Goal: Task Accomplishment & Management: Use online tool/utility

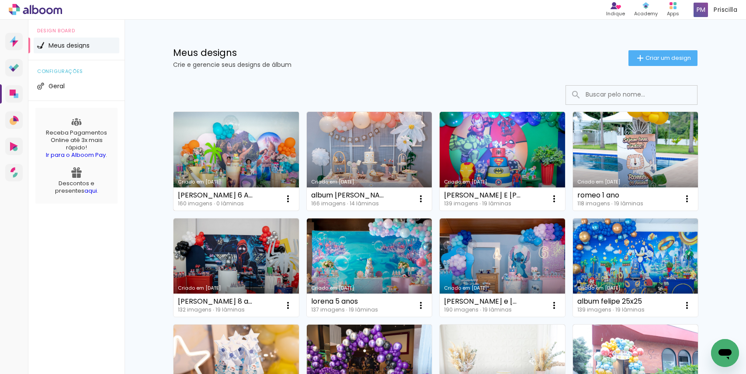
click at [226, 156] on link "Criado em [DATE]" at bounding box center [235, 161] width 125 height 99
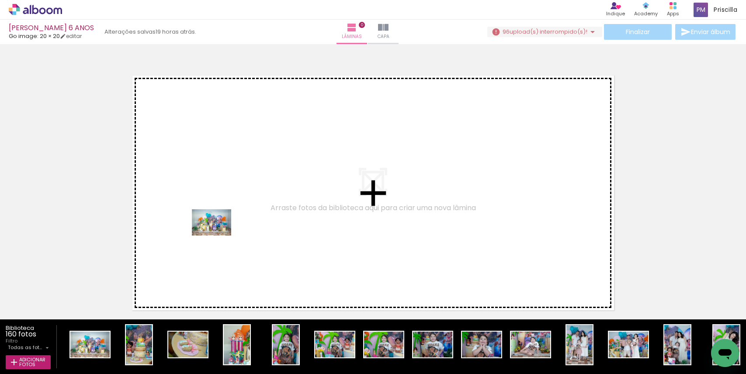
drag, startPoint x: 96, startPoint y: 346, endPoint x: 218, endPoint y: 235, distance: 164.5
click at [218, 235] on quentale-workspace at bounding box center [373, 187] width 746 height 374
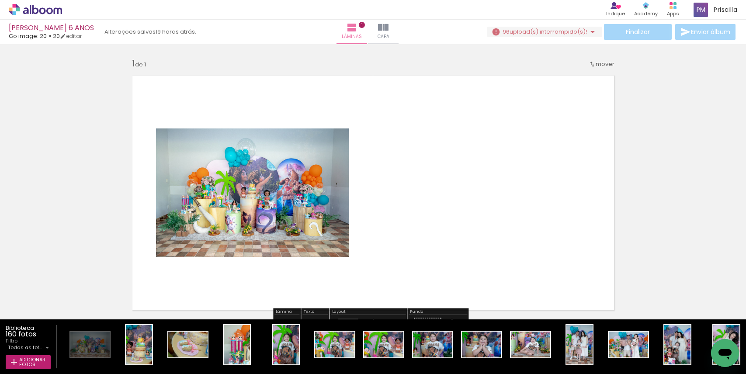
scroll to position [11, 0]
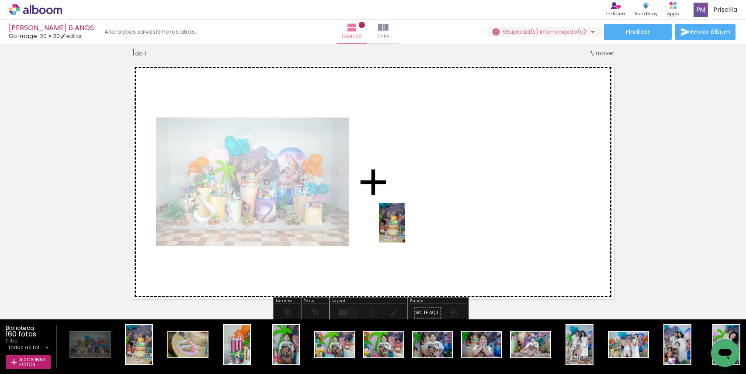
drag, startPoint x: 140, startPoint y: 346, endPoint x: 405, endPoint y: 229, distance: 289.2
click at [405, 229] on quentale-workspace at bounding box center [373, 187] width 746 height 374
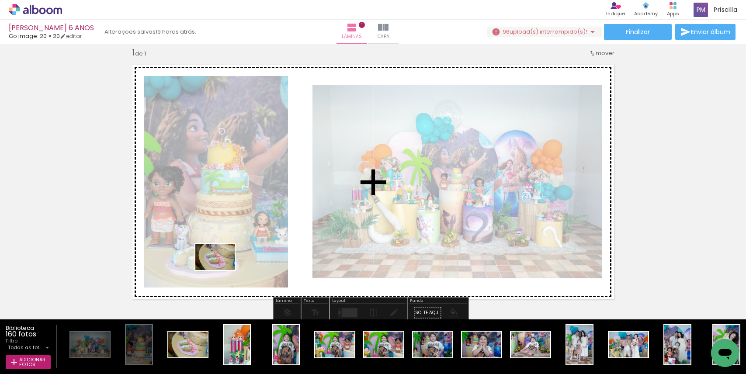
drag, startPoint x: 189, startPoint y: 346, endPoint x: 221, endPoint y: 270, distance: 82.6
click at [221, 270] on quentale-workspace at bounding box center [373, 187] width 746 height 374
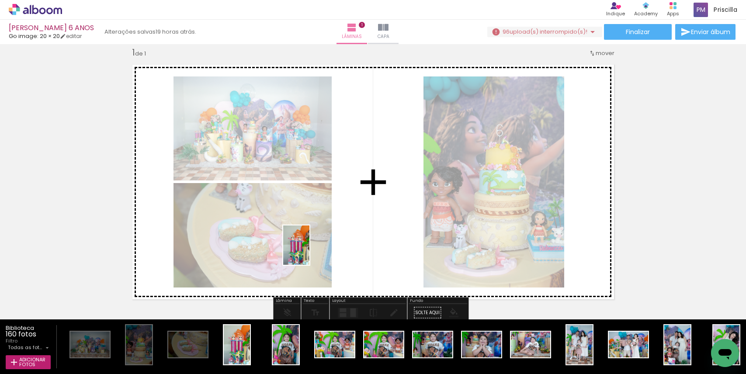
drag, startPoint x: 243, startPoint y: 349, endPoint x: 310, endPoint y: 250, distance: 119.8
click at [310, 250] on quentale-workspace at bounding box center [373, 187] width 746 height 374
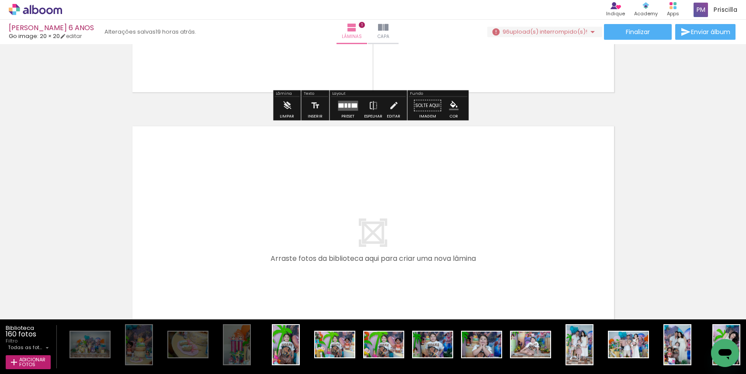
scroll to position [220, 0]
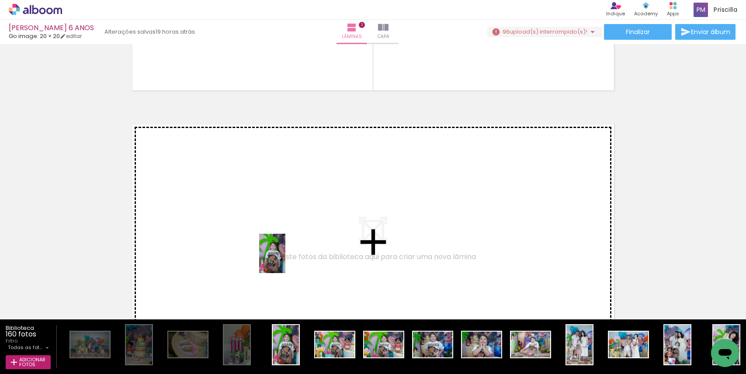
drag, startPoint x: 284, startPoint y: 352, endPoint x: 285, endPoint y: 260, distance: 91.7
click at [285, 260] on quentale-workspace at bounding box center [373, 187] width 746 height 374
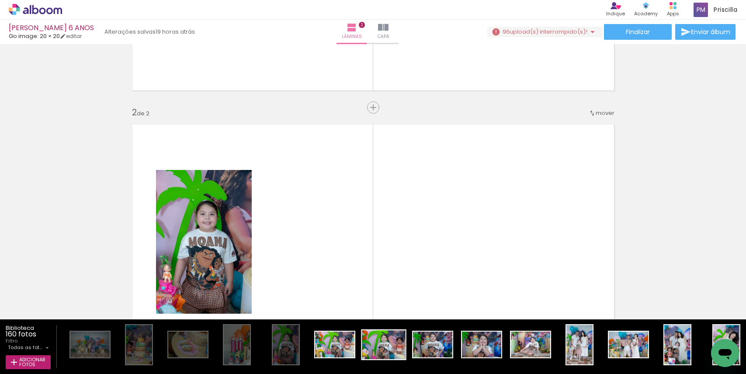
scroll to position [280, 0]
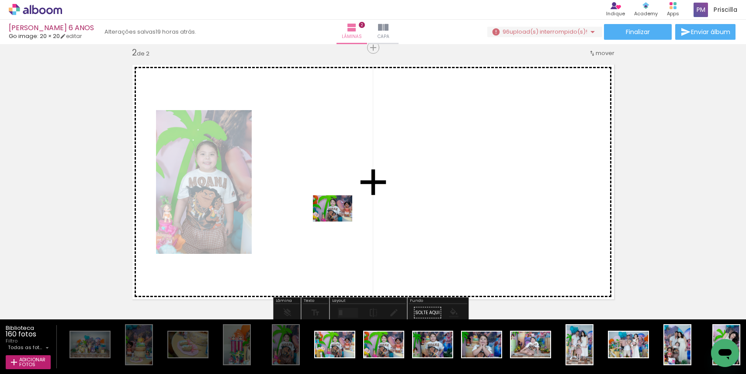
drag, startPoint x: 387, startPoint y: 343, endPoint x: 339, endPoint y: 221, distance: 130.4
click at [339, 221] on quentale-workspace at bounding box center [373, 187] width 746 height 374
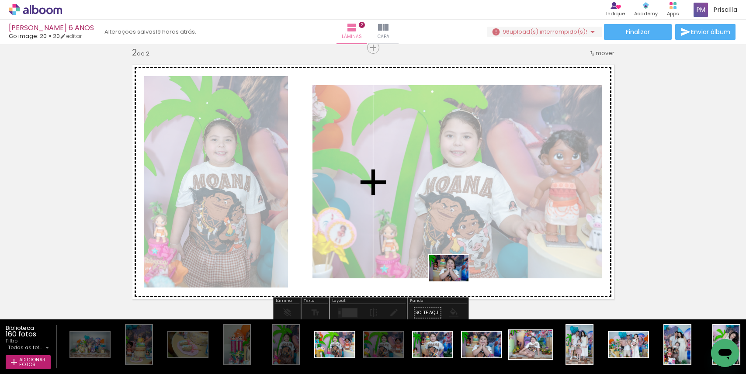
drag, startPoint x: 479, startPoint y: 347, endPoint x: 538, endPoint y: 350, distance: 58.6
click at [455, 281] on quentale-workspace at bounding box center [373, 187] width 746 height 374
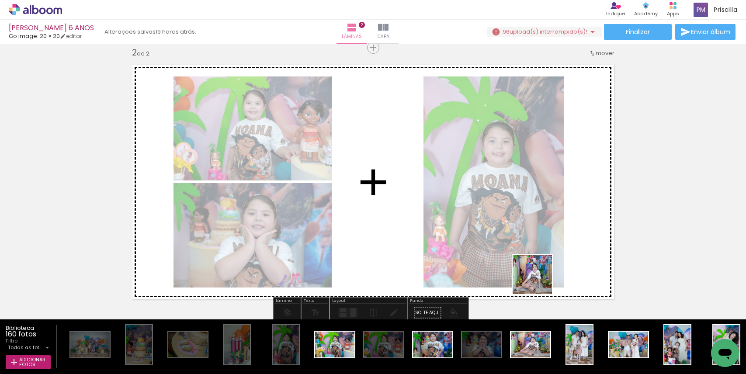
drag, startPoint x: 537, startPoint y: 350, endPoint x: 547, endPoint y: 262, distance: 89.3
click at [547, 262] on quentale-workspace at bounding box center [373, 187] width 746 height 374
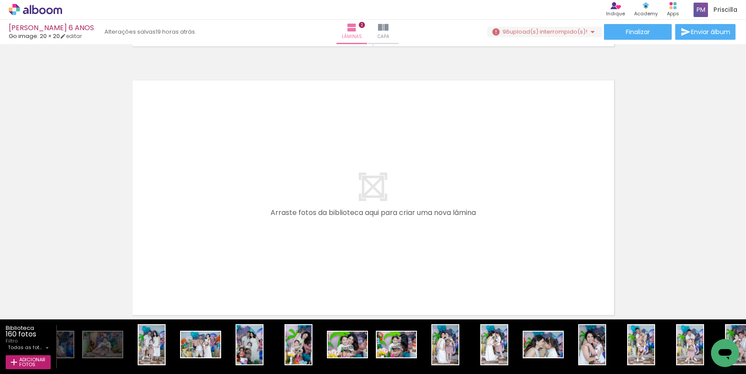
scroll to position [0, 432]
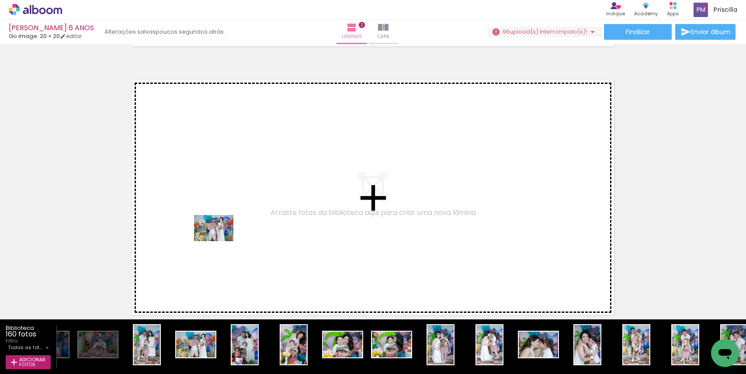
drag, startPoint x: 207, startPoint y: 340, endPoint x: 220, endPoint y: 241, distance: 99.6
click at [220, 241] on quentale-workspace at bounding box center [373, 187] width 746 height 374
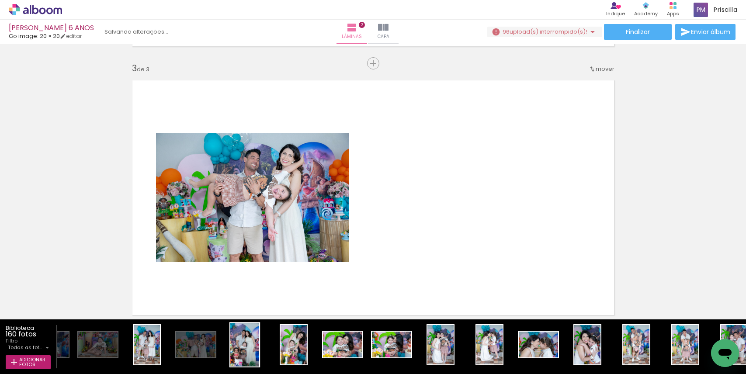
scroll to position [548, 0]
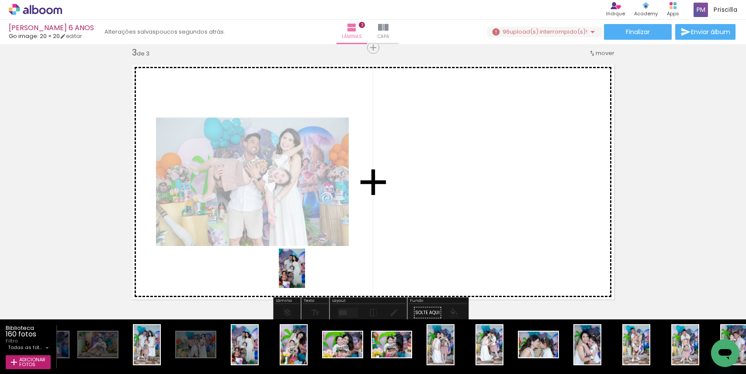
drag, startPoint x: 250, startPoint y: 343, endPoint x: 305, endPoint y: 275, distance: 87.9
click at [305, 275] on quentale-workspace at bounding box center [373, 187] width 746 height 374
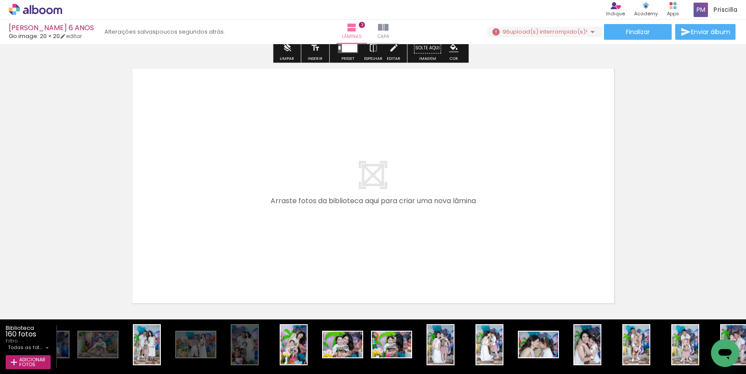
scroll to position [811, 0]
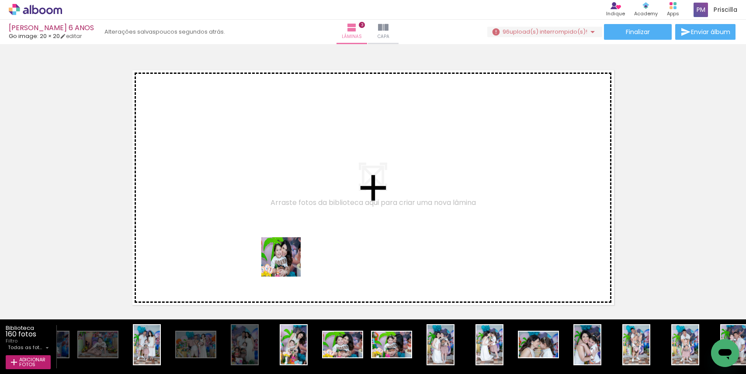
drag, startPoint x: 330, startPoint y: 349, endPoint x: 287, endPoint y: 263, distance: 95.1
click at [287, 263] on quentale-workspace at bounding box center [373, 187] width 746 height 374
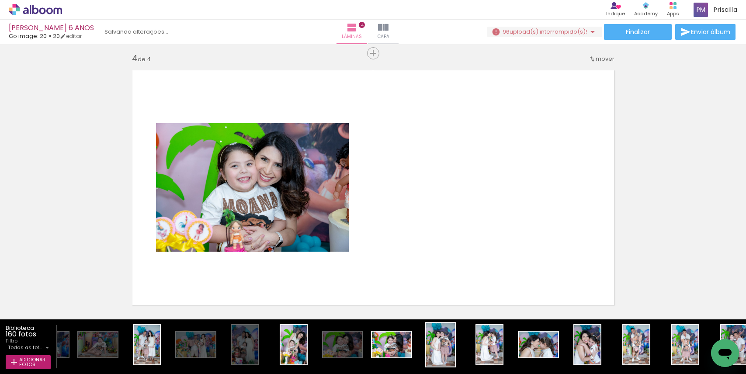
scroll to position [817, 0]
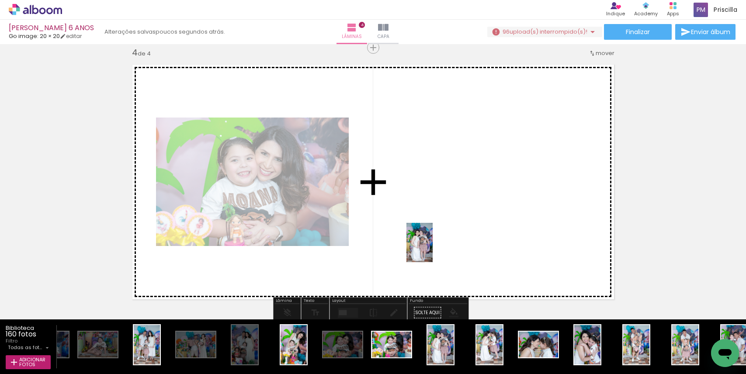
drag, startPoint x: 450, startPoint y: 353, endPoint x: 432, endPoint y: 249, distance: 105.4
click at [432, 249] on quentale-workspace at bounding box center [373, 187] width 746 height 374
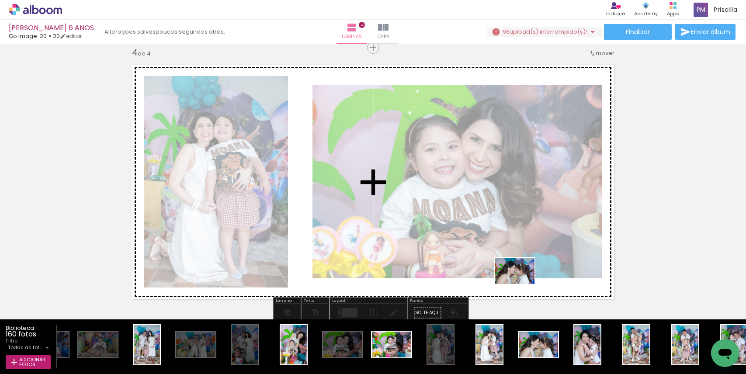
drag, startPoint x: 531, startPoint y: 354, endPoint x: 521, endPoint y: 284, distance: 70.6
click at [521, 284] on quentale-workspace at bounding box center [373, 187] width 746 height 374
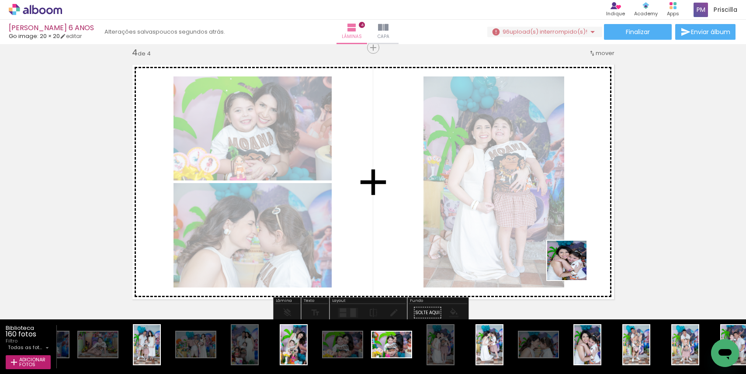
drag, startPoint x: 596, startPoint y: 357, endPoint x: 415, endPoint y: 273, distance: 199.1
click at [570, 261] on quentale-workspace at bounding box center [373, 187] width 746 height 374
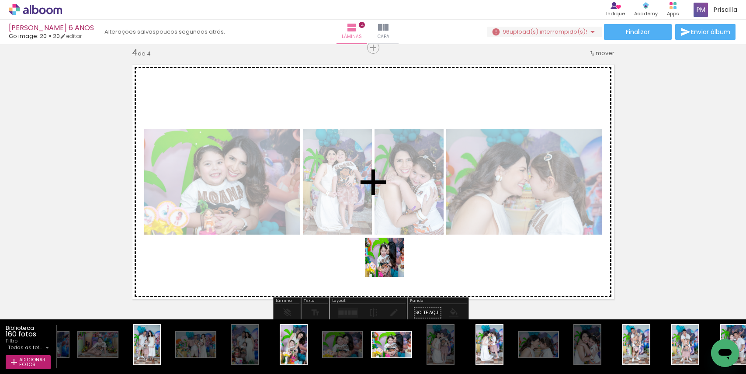
drag, startPoint x: 385, startPoint y: 355, endPoint x: 391, endPoint y: 264, distance: 91.5
click at [391, 264] on quentale-workspace at bounding box center [373, 187] width 746 height 374
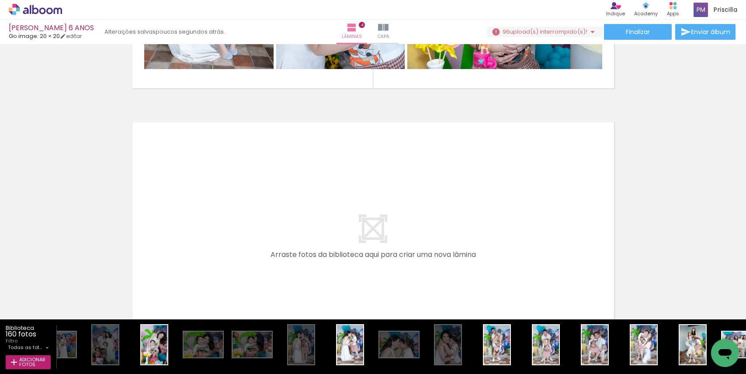
scroll to position [0, 666]
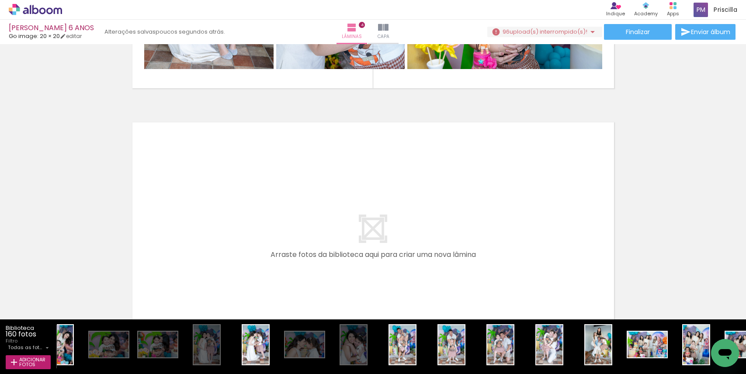
drag, startPoint x: 149, startPoint y: 372, endPoint x: 185, endPoint y: 373, distance: 36.7
click at [185, 373] on iron-horizontal-list at bounding box center [401, 346] width 689 height 55
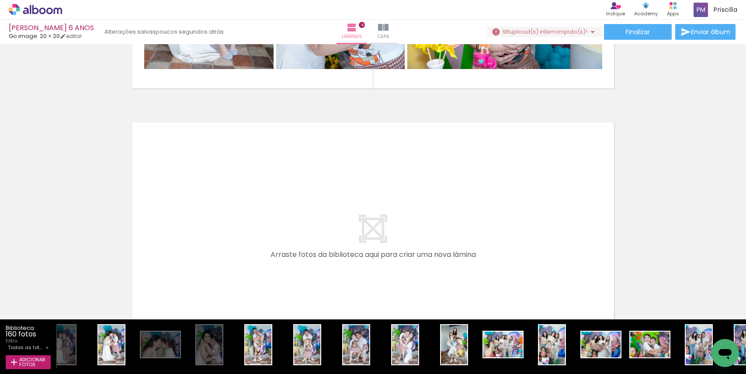
scroll to position [0, 835]
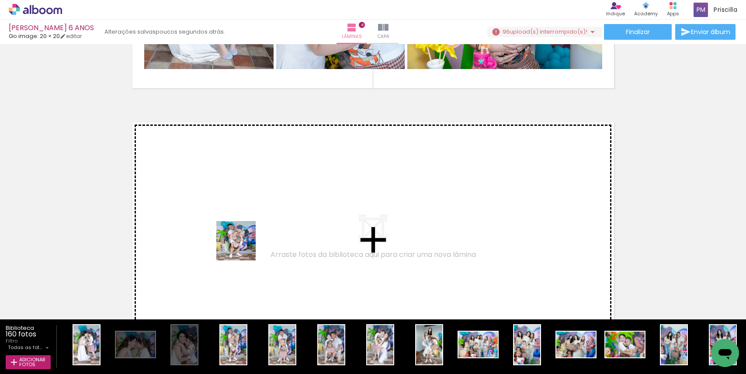
drag, startPoint x: 238, startPoint y: 349, endPoint x: 243, endPoint y: 244, distance: 104.5
click at [243, 244] on quentale-workspace at bounding box center [373, 187] width 746 height 374
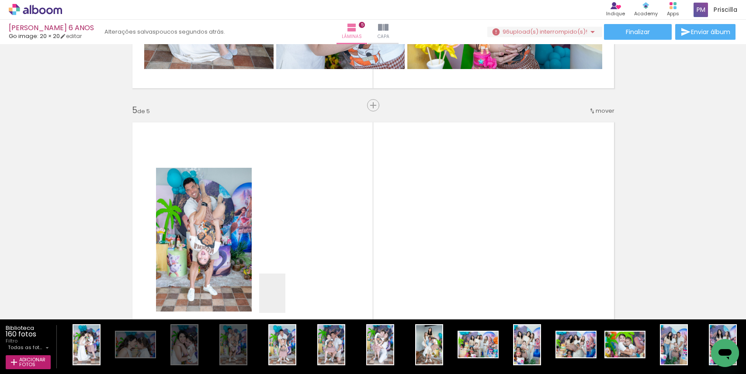
drag, startPoint x: 285, startPoint y: 300, endPoint x: 291, endPoint y: 247, distance: 53.2
click at [291, 247] on quentale-workspace at bounding box center [373, 187] width 746 height 374
